Goal: Task Accomplishment & Management: Manage account settings

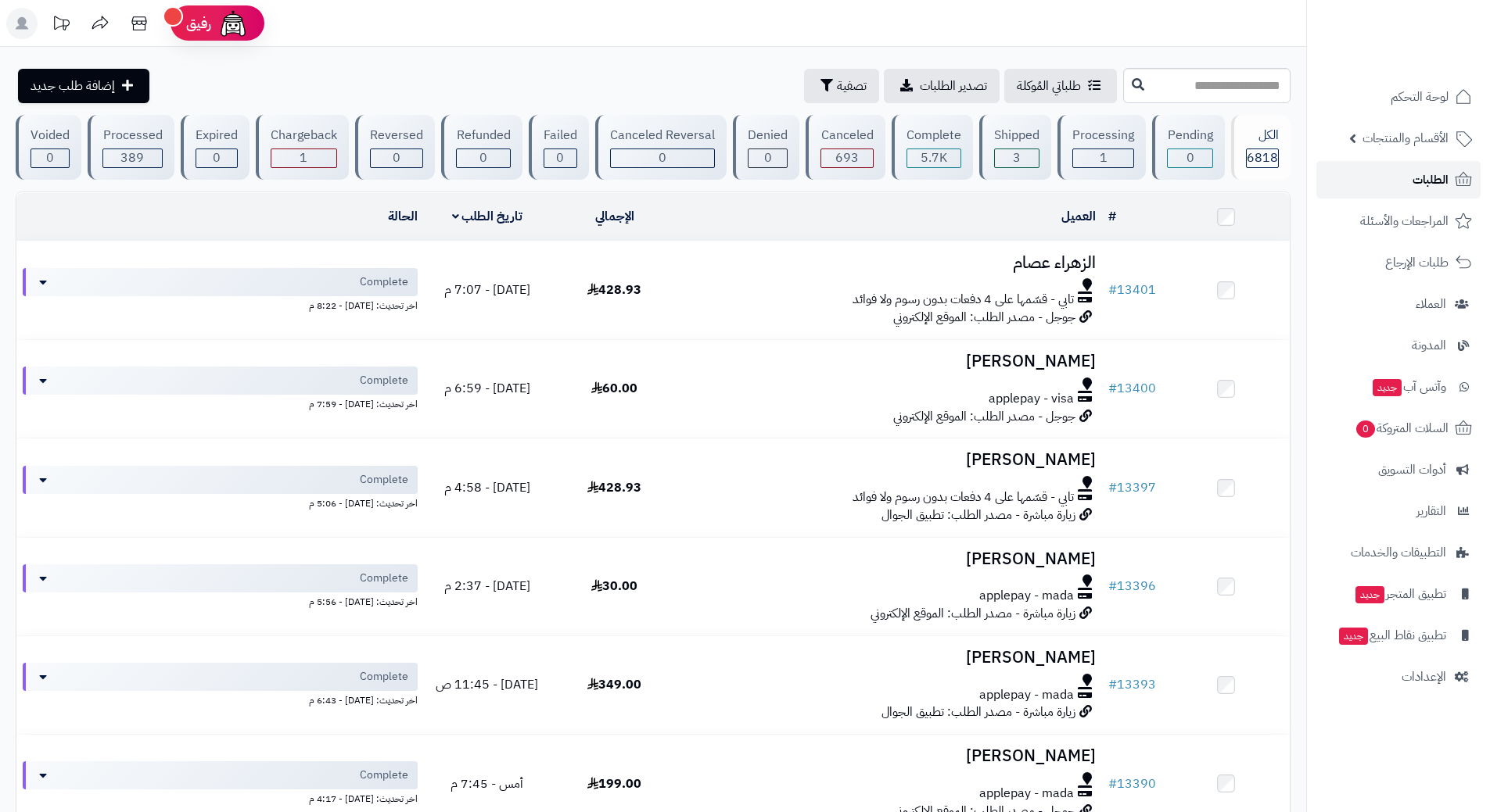
click at [1372, 175] on link "الطلبات" at bounding box center [1397, 180] width 164 height 38
click at [1396, 186] on link "الطلبات" at bounding box center [1397, 180] width 164 height 38
click at [1395, 161] on link "الطلبات" at bounding box center [1397, 180] width 164 height 38
click at [1384, 178] on link "الطلبات" at bounding box center [1397, 180] width 164 height 38
click at [1343, 191] on link "الطلبات" at bounding box center [1397, 180] width 164 height 38
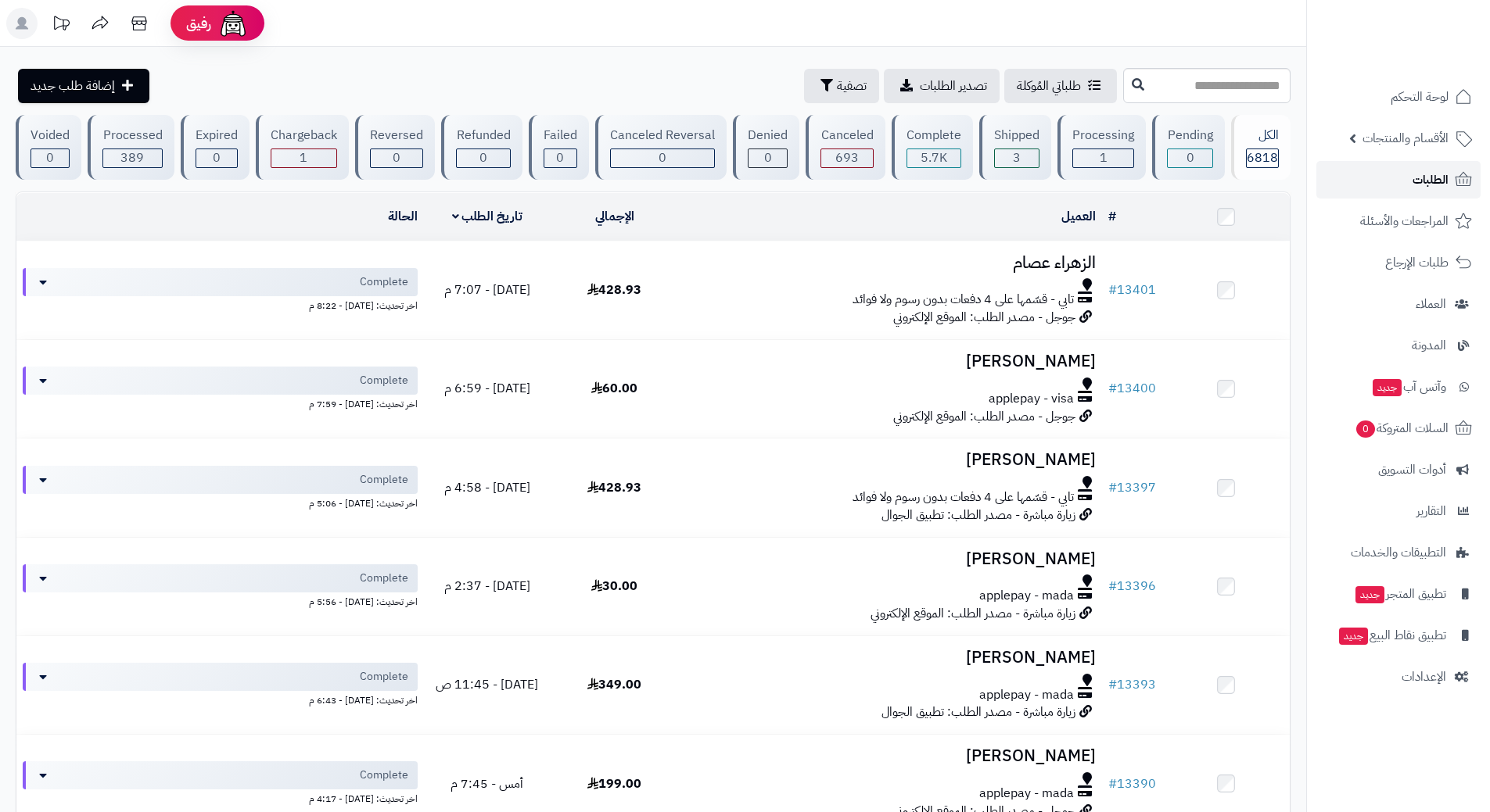
click at [1398, 171] on link "الطلبات" at bounding box center [1397, 180] width 164 height 38
